Goal: Task Accomplishment & Management: Manage account settings

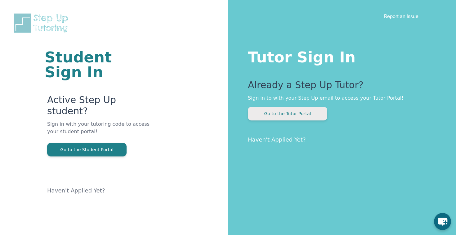
click at [302, 112] on button "Go to the Tutor Portal" at bounding box center [287, 114] width 79 height 14
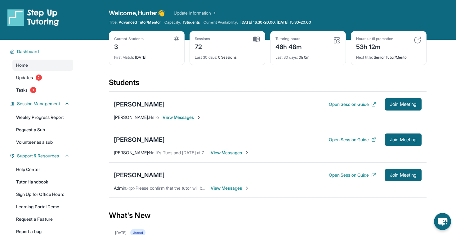
click at [233, 189] on span "View Messages" at bounding box center [229, 188] width 39 height 6
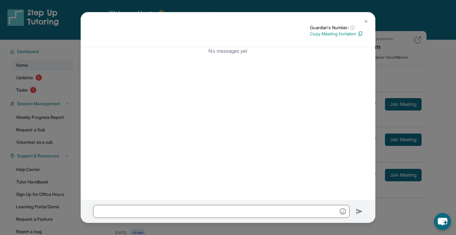
click at [367, 16] on button at bounding box center [365, 21] width 12 height 12
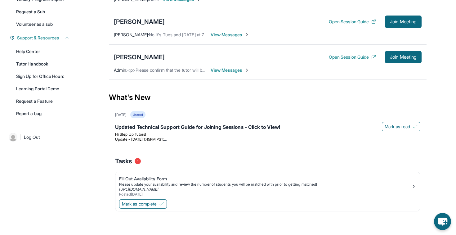
scroll to position [118, 0]
click at [159, 179] on div "Fill Out Availability Form" at bounding box center [265, 178] width 292 height 6
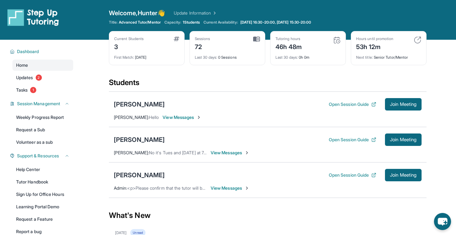
scroll to position [0, 0]
click at [175, 39] on img at bounding box center [177, 38] width 6 height 5
click at [196, 22] on span "1 Students" at bounding box center [191, 22] width 17 height 5
click at [209, 12] on link "Update Information" at bounding box center [195, 13] width 43 height 6
click at [41, 90] on link "Tasks 1" at bounding box center [42, 89] width 61 height 11
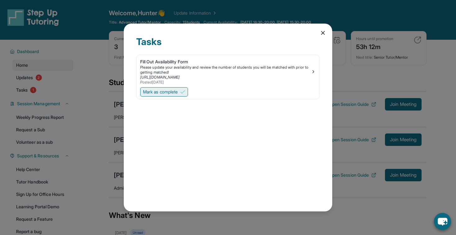
click at [177, 92] on span "Mark as complete" at bounding box center [160, 92] width 35 height 6
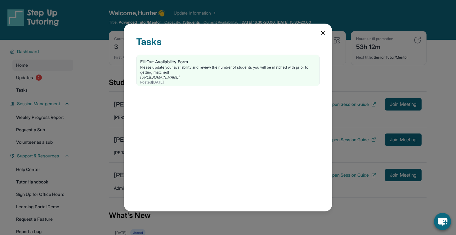
click at [325, 30] on icon at bounding box center [323, 33] width 6 height 6
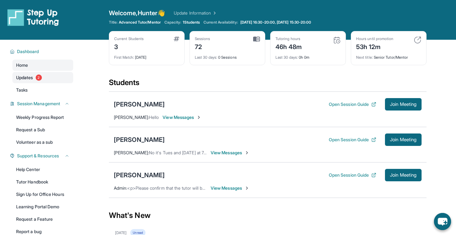
click at [46, 78] on link "Updates 2" at bounding box center [42, 77] width 61 height 11
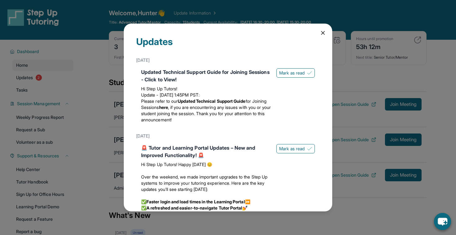
scroll to position [3, 0]
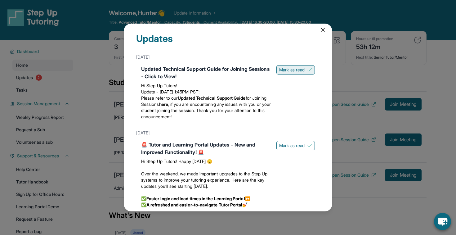
click at [293, 71] on span "Mark as read" at bounding box center [291, 70] width 25 height 6
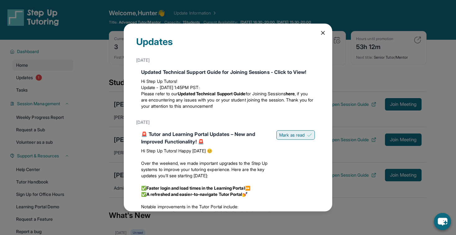
scroll to position [0, 0]
click at [293, 131] on button "Mark as read" at bounding box center [295, 134] width 38 height 9
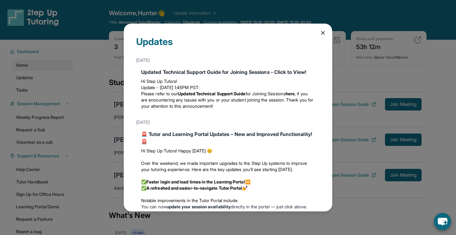
click at [322, 30] on icon at bounding box center [323, 33] width 6 height 6
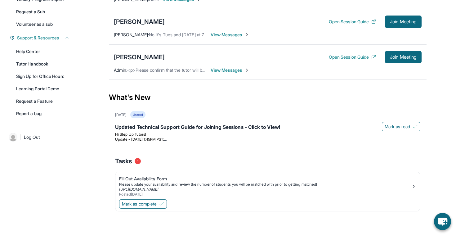
scroll to position [118, 0]
click at [150, 201] on span "Mark as complete" at bounding box center [139, 204] width 35 height 6
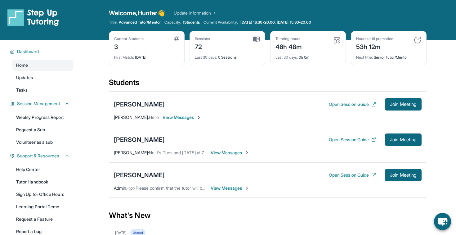
scroll to position [0, 0]
click at [59, 88] on link "Tasks" at bounding box center [42, 89] width 61 height 11
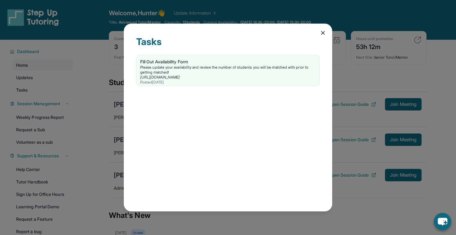
click at [323, 32] on icon at bounding box center [323, 33] width 6 height 6
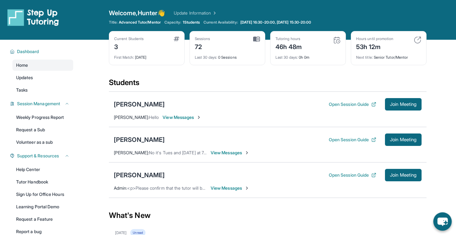
click at [443, 225] on icon "chat-button" at bounding box center [442, 221] width 18 height 18
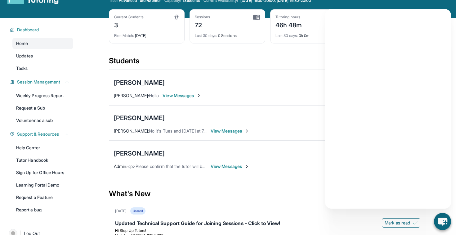
scroll to position [20, 0]
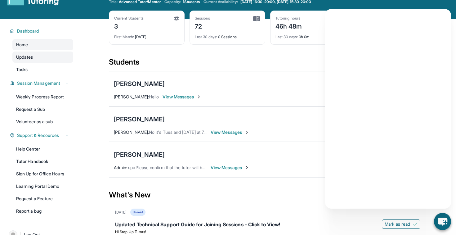
click at [34, 59] on link "Updates" at bounding box center [42, 56] width 61 height 11
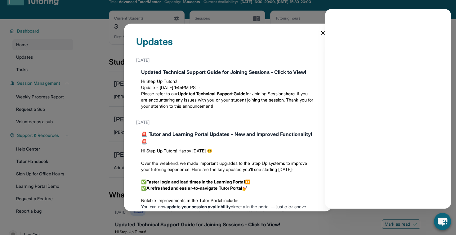
click at [319, 34] on div "Updates May 13th Updated Technical Support Guide for Joining Sessions - Click t…" at bounding box center [228, 118] width 208 height 188
click at [321, 32] on icon at bounding box center [323, 33] width 6 height 6
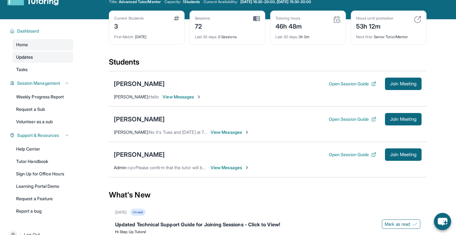
click at [42, 59] on link "Updates" at bounding box center [42, 56] width 61 height 11
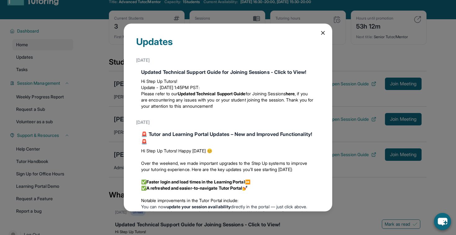
click at [324, 36] on div "Updates May 13th Updated Technical Support Guide for Joining Sessions - Click t…" at bounding box center [228, 118] width 208 height 188
click at [322, 32] on icon at bounding box center [323, 33] width 6 height 6
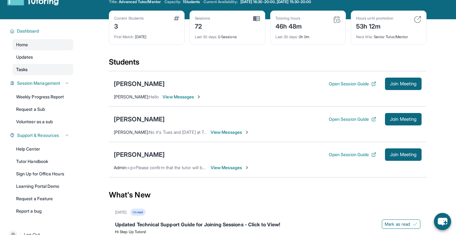
click at [47, 68] on link "Tasks" at bounding box center [42, 69] width 61 height 11
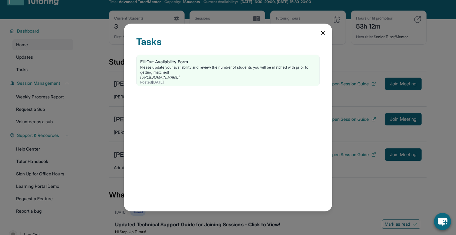
click at [329, 30] on div "Tasks Fill Out Availability Form Please update your availability and review the…" at bounding box center [228, 118] width 208 height 188
click at [324, 33] on icon at bounding box center [323, 33] width 6 height 6
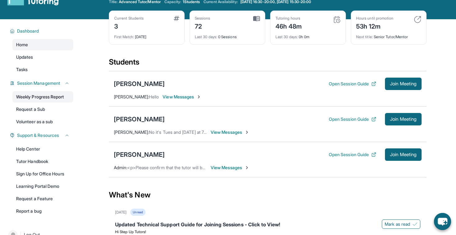
click at [55, 96] on link "Weekly Progress Report" at bounding box center [42, 96] width 61 height 11
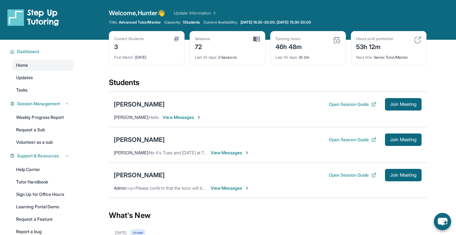
scroll to position [0, 0]
click at [237, 154] on span "View Messages" at bounding box center [229, 152] width 39 height 6
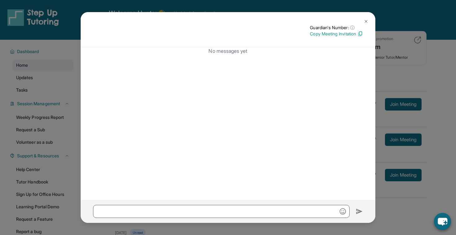
click at [364, 17] on button at bounding box center [365, 21] width 12 height 12
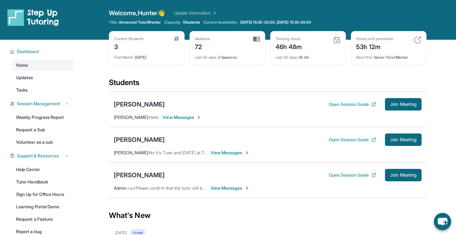
click at [194, 117] on span "View Messages" at bounding box center [181, 117] width 39 height 6
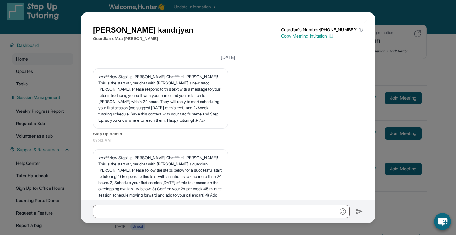
click at [364, 22] on img at bounding box center [365, 21] width 5 height 5
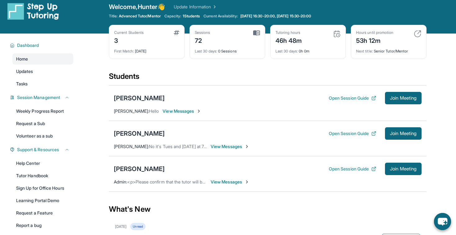
click at [219, 144] on span "View Messages" at bounding box center [229, 146] width 39 height 6
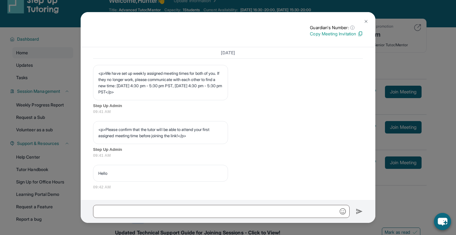
scroll to position [350, 0]
click at [364, 21] on img at bounding box center [365, 21] width 5 height 5
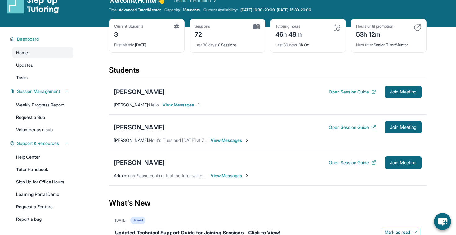
click at [242, 139] on span "View Messages" at bounding box center [229, 140] width 39 height 6
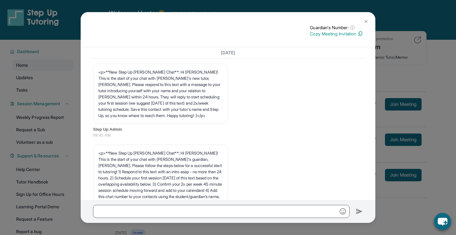
scroll to position [0, 0]
click at [366, 20] on img at bounding box center [365, 21] width 5 height 5
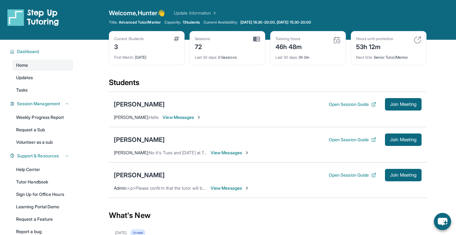
click at [220, 188] on span "View Messages" at bounding box center [229, 188] width 39 height 6
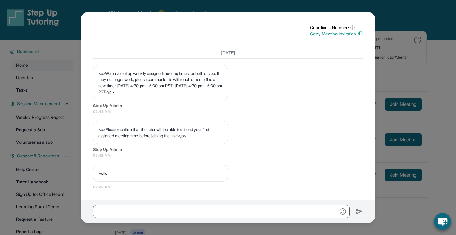
scroll to position [351, 0]
click at [364, 18] on button at bounding box center [365, 21] width 12 height 12
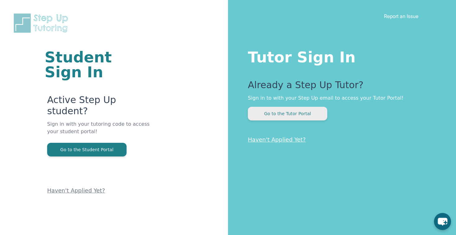
click at [294, 111] on button "Go to the Tutor Portal" at bounding box center [287, 114] width 79 height 14
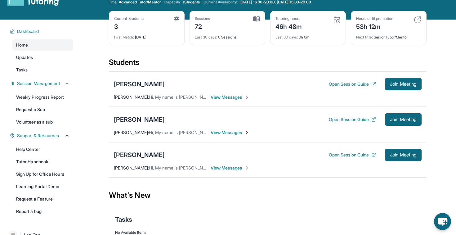
scroll to position [19, 0]
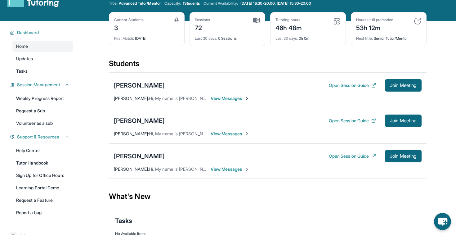
click at [226, 97] on span "View Messages" at bounding box center [229, 98] width 39 height 6
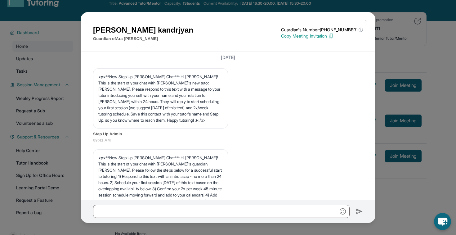
scroll to position [0, 0]
click at [365, 20] on img at bounding box center [365, 21] width 5 height 5
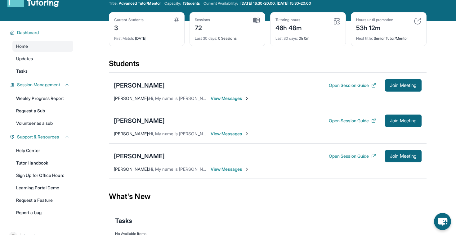
click at [223, 98] on span "View Messages" at bounding box center [229, 98] width 39 height 6
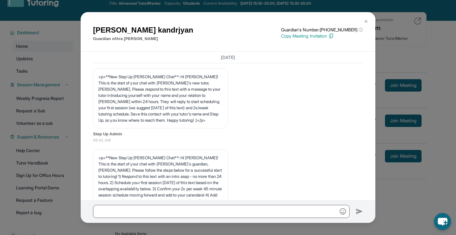
click at [364, 18] on button at bounding box center [365, 21] width 12 height 12
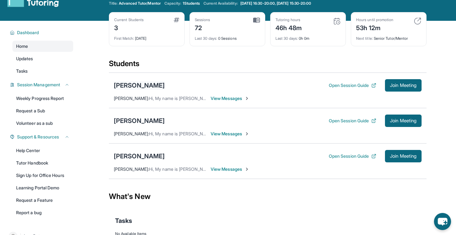
click at [145, 86] on div "[PERSON_NAME]" at bounding box center [139, 85] width 51 height 9
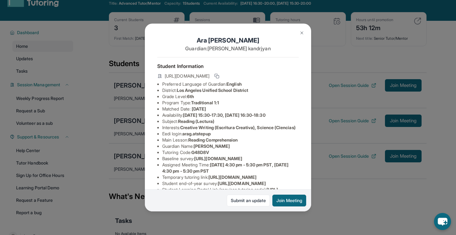
scroll to position [0, 0]
click at [302, 31] on img at bounding box center [301, 32] width 5 height 5
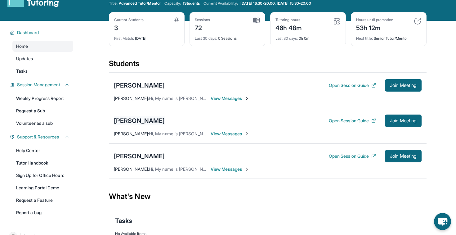
click at [132, 123] on div "[PERSON_NAME]" at bounding box center [139, 120] width 51 height 9
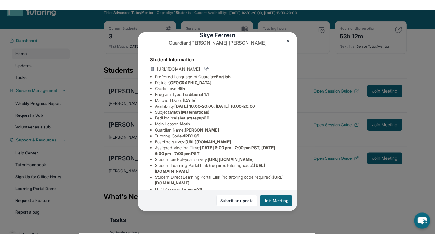
scroll to position [18, 0]
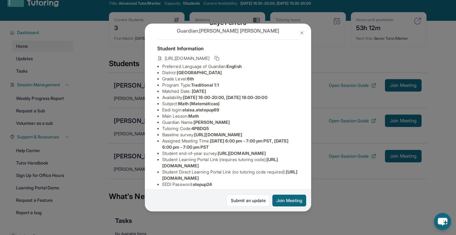
click at [299, 32] on button at bounding box center [301, 33] width 12 height 12
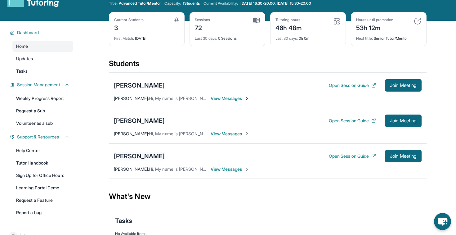
click at [148, 158] on div "[PERSON_NAME]" at bounding box center [139, 156] width 51 height 9
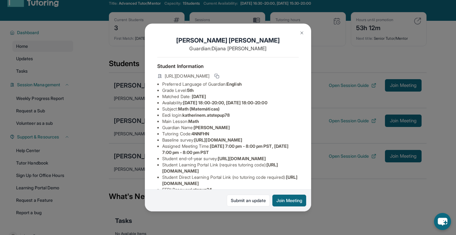
click at [301, 30] on button at bounding box center [301, 33] width 12 height 12
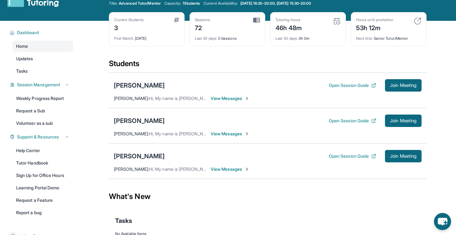
click at [143, 83] on div "[PERSON_NAME]" at bounding box center [139, 85] width 51 height 9
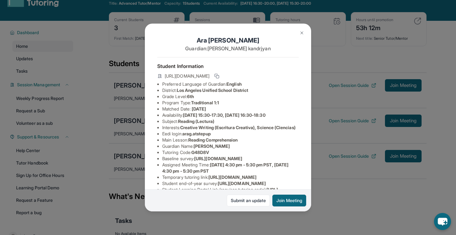
click at [298, 34] on button at bounding box center [301, 33] width 12 height 12
